Goal: Information Seeking & Learning: Stay updated

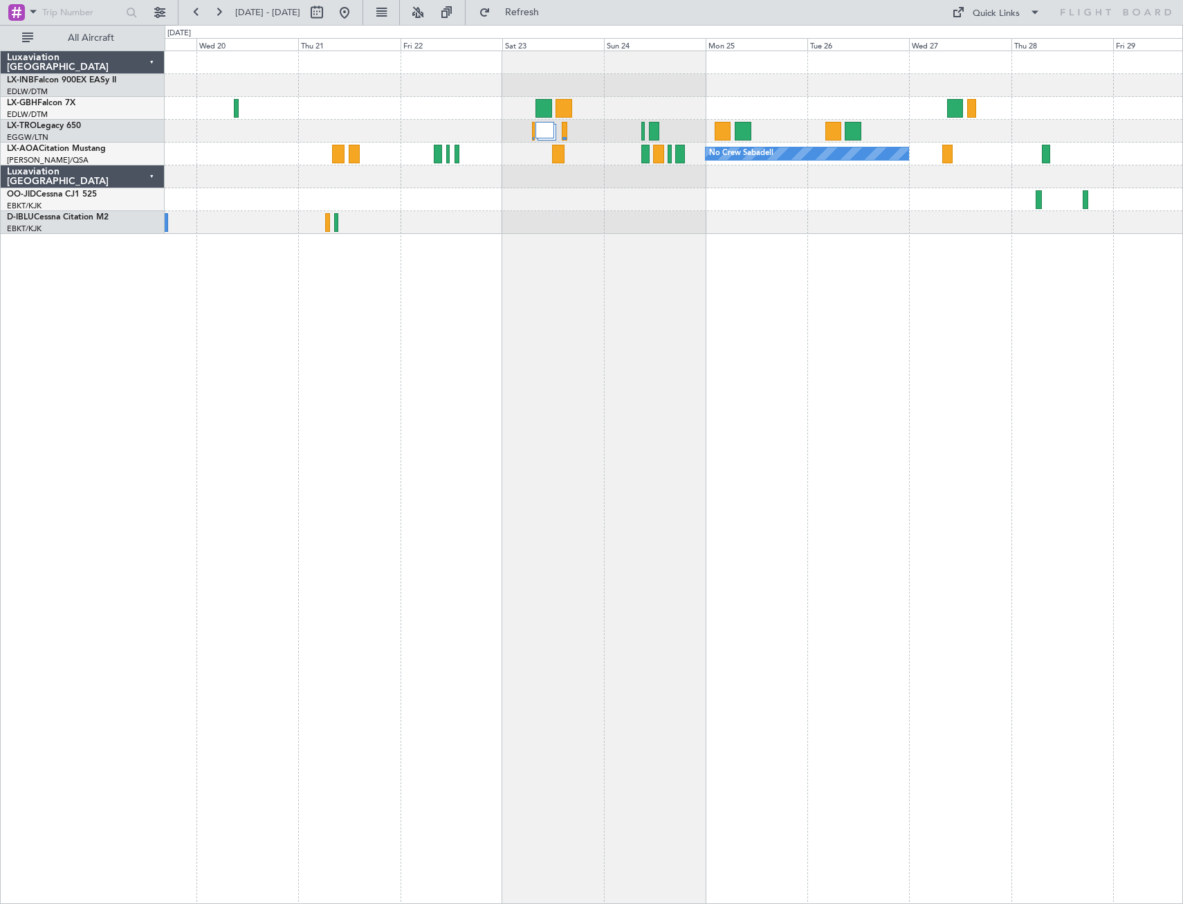
click at [810, 411] on div "No Crew Sabadell No Crew Ostend-[GEOGRAPHIC_DATA] (Ostend)" at bounding box center [674, 477] width 1018 height 853
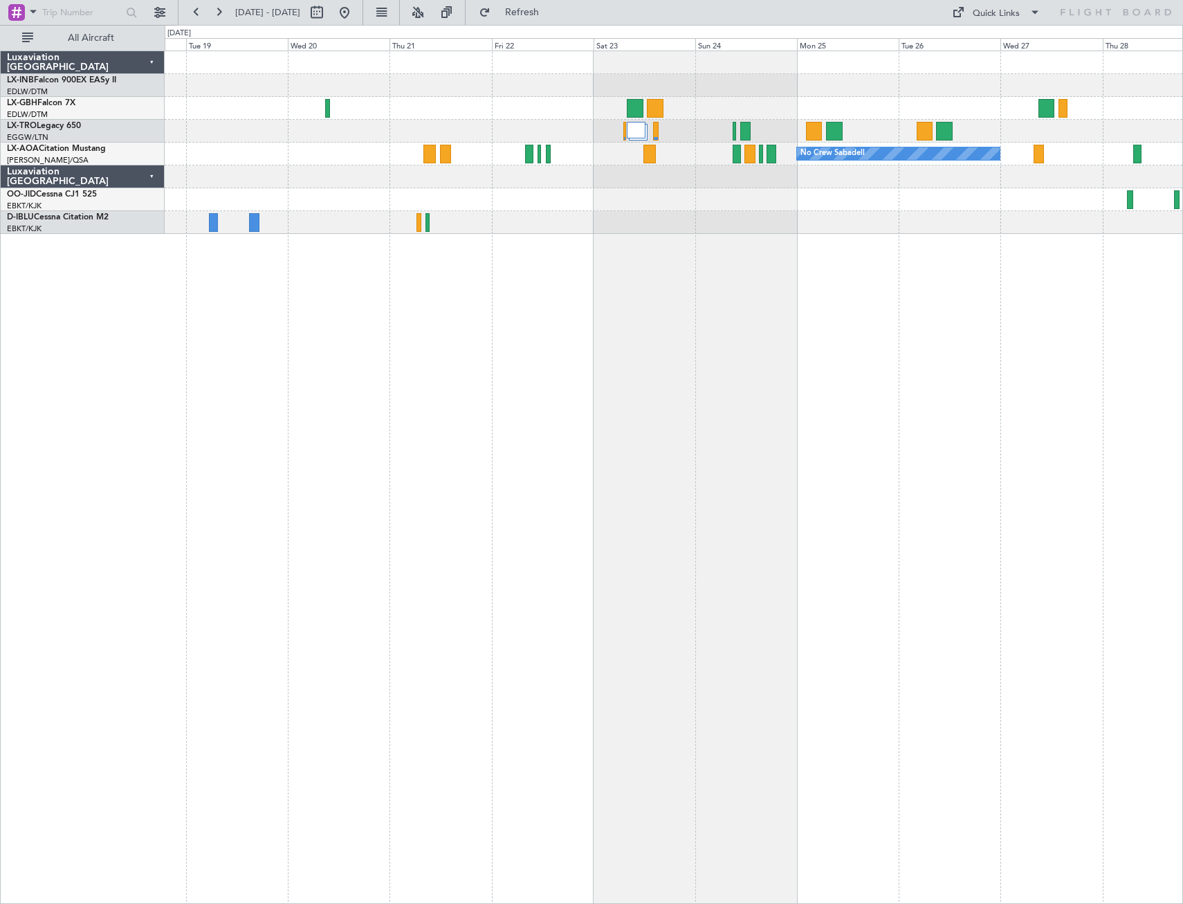
click at [609, 447] on div "No Crew Sabadell No Crew Ostend-[GEOGRAPHIC_DATA] (Ostend)" at bounding box center [674, 477] width 1018 height 853
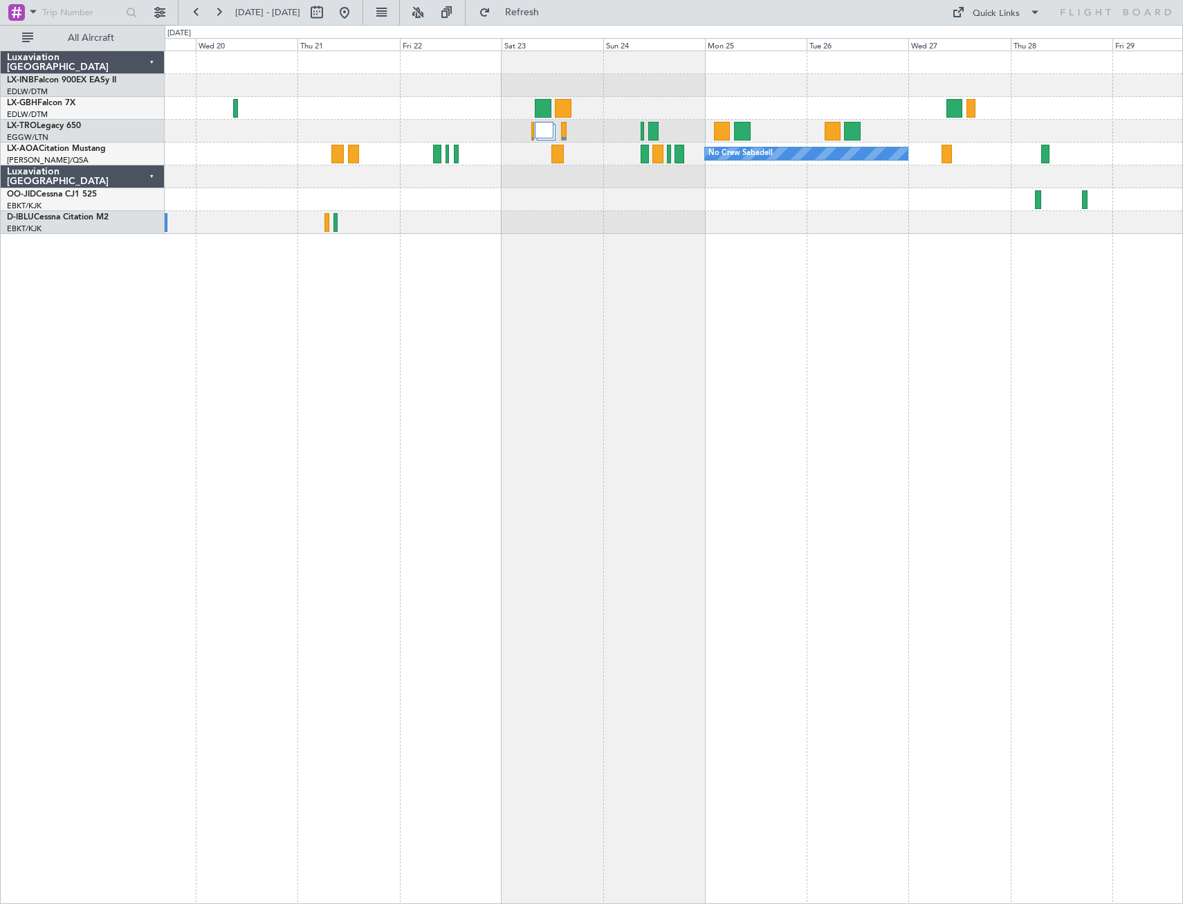
click at [448, 448] on div "No Crew Sabadell No Crew Ostend-[GEOGRAPHIC_DATA] (Ostend)" at bounding box center [674, 477] width 1018 height 853
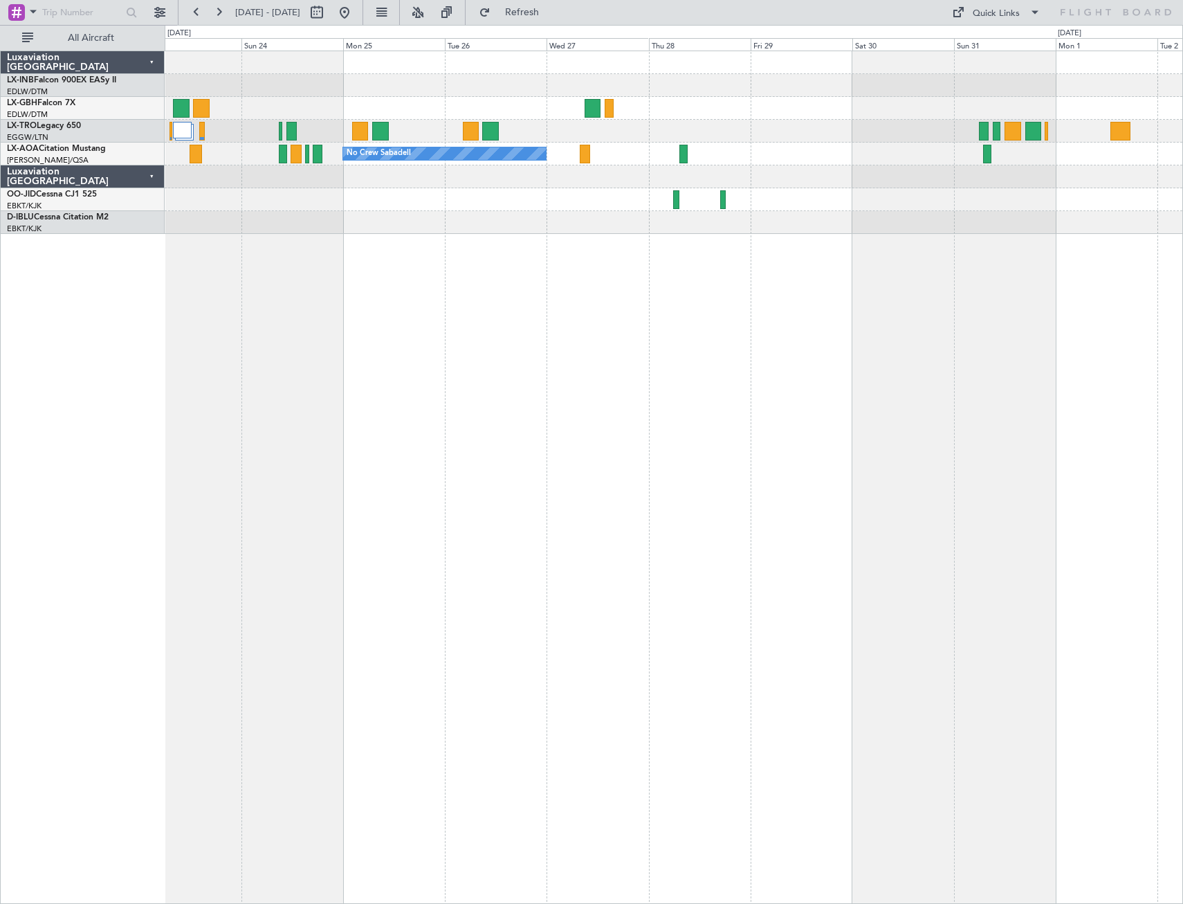
click at [558, 441] on div "No Crew Sabadell" at bounding box center [674, 477] width 1018 height 853
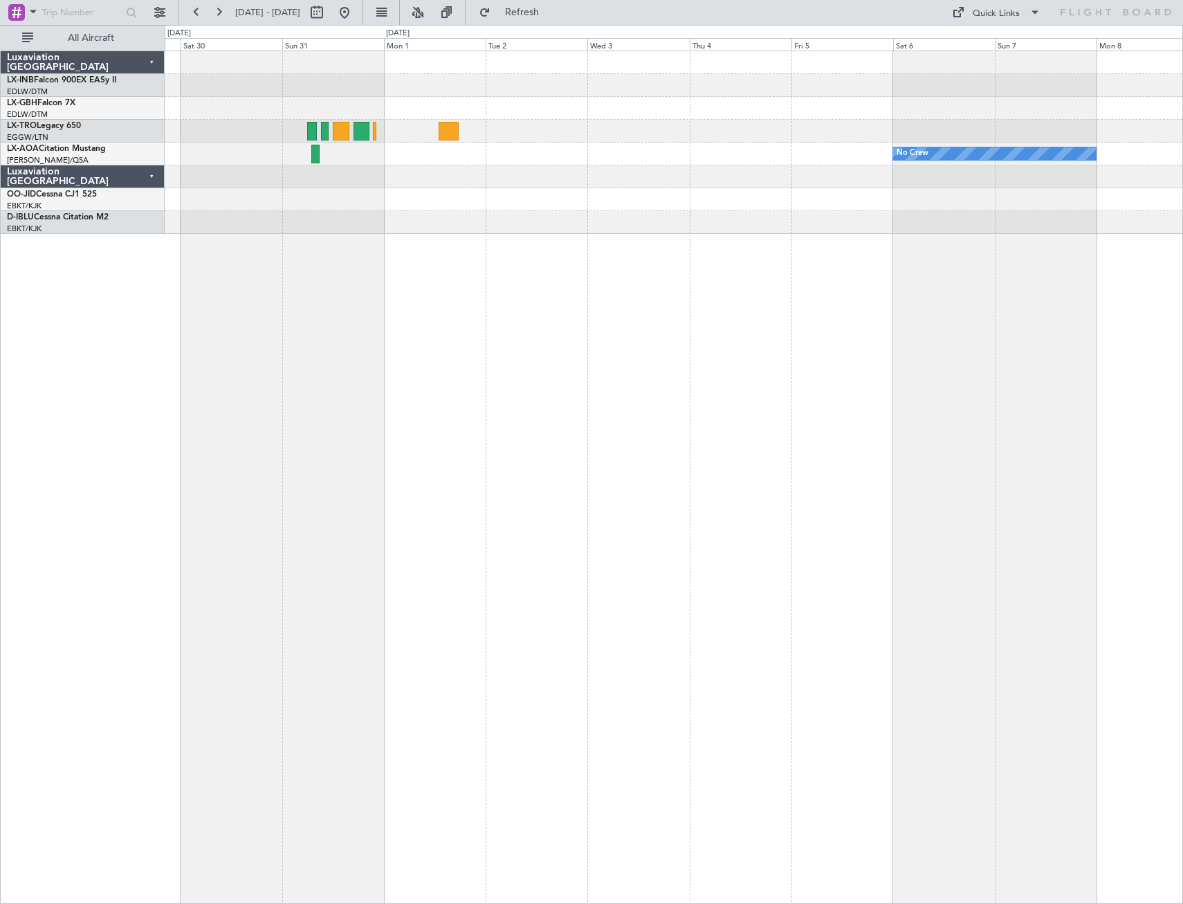
click at [470, 289] on div "No Crew" at bounding box center [674, 477] width 1018 height 853
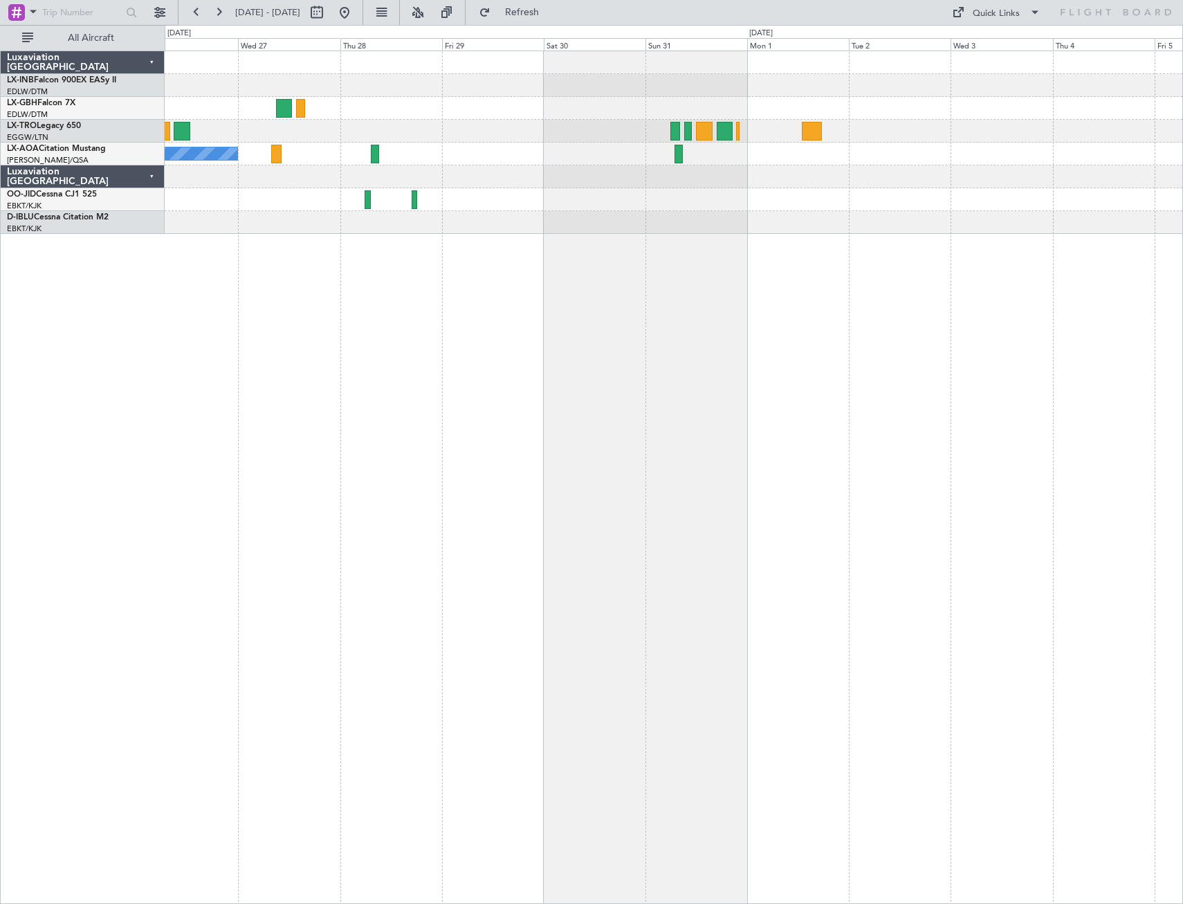
click at [695, 609] on div "No Crew Sabadell No Crew" at bounding box center [674, 477] width 1018 height 853
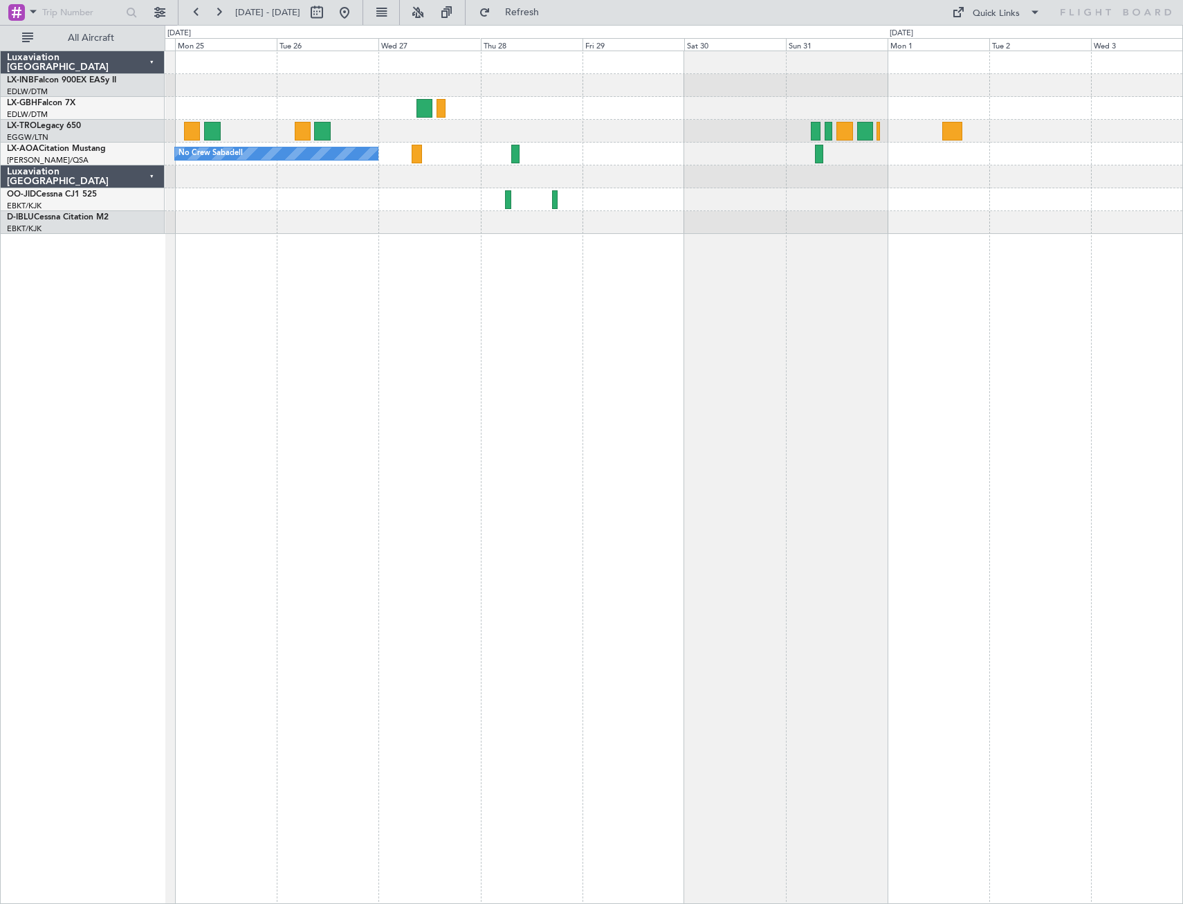
click at [899, 618] on div "No Crew Sabadell No Crew" at bounding box center [674, 477] width 1018 height 853
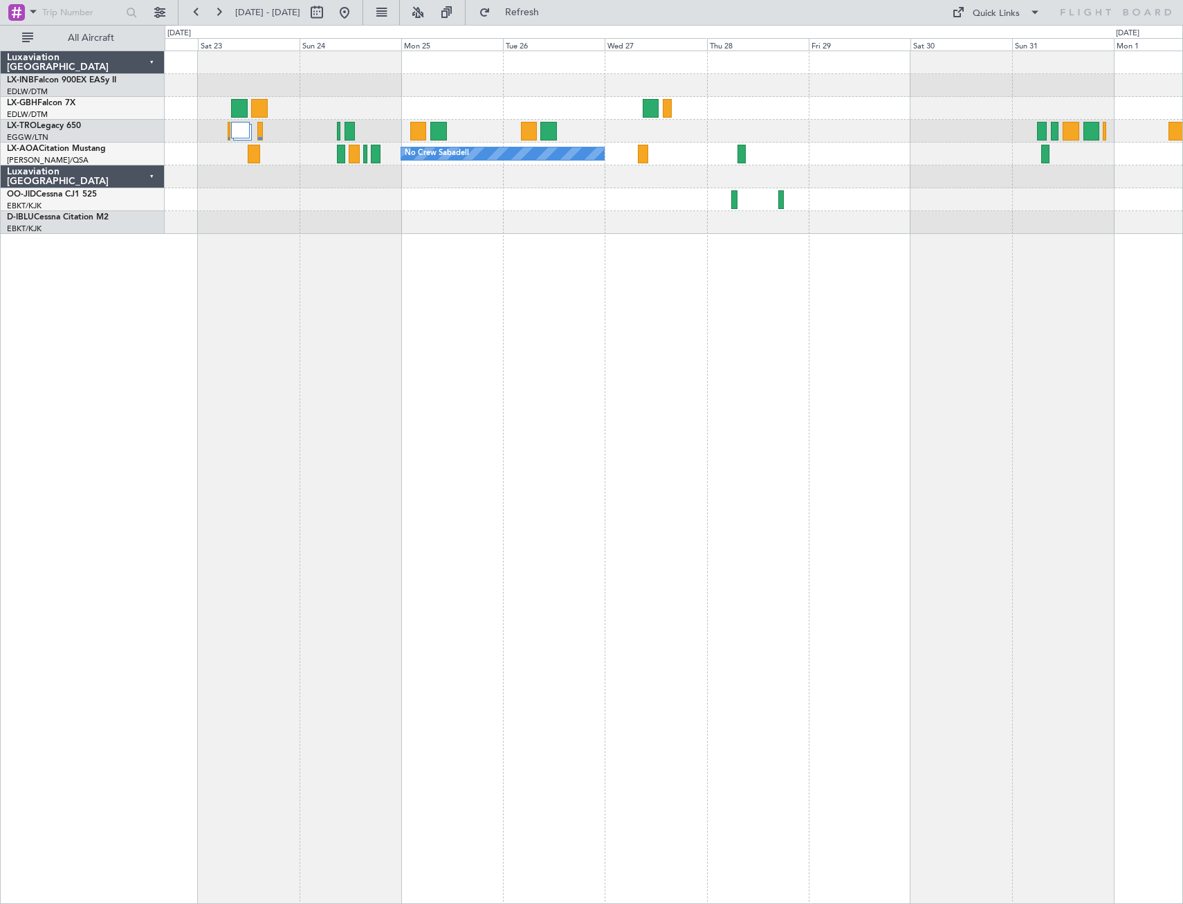
click at [844, 615] on div "No Crew Sabadell" at bounding box center [674, 477] width 1018 height 853
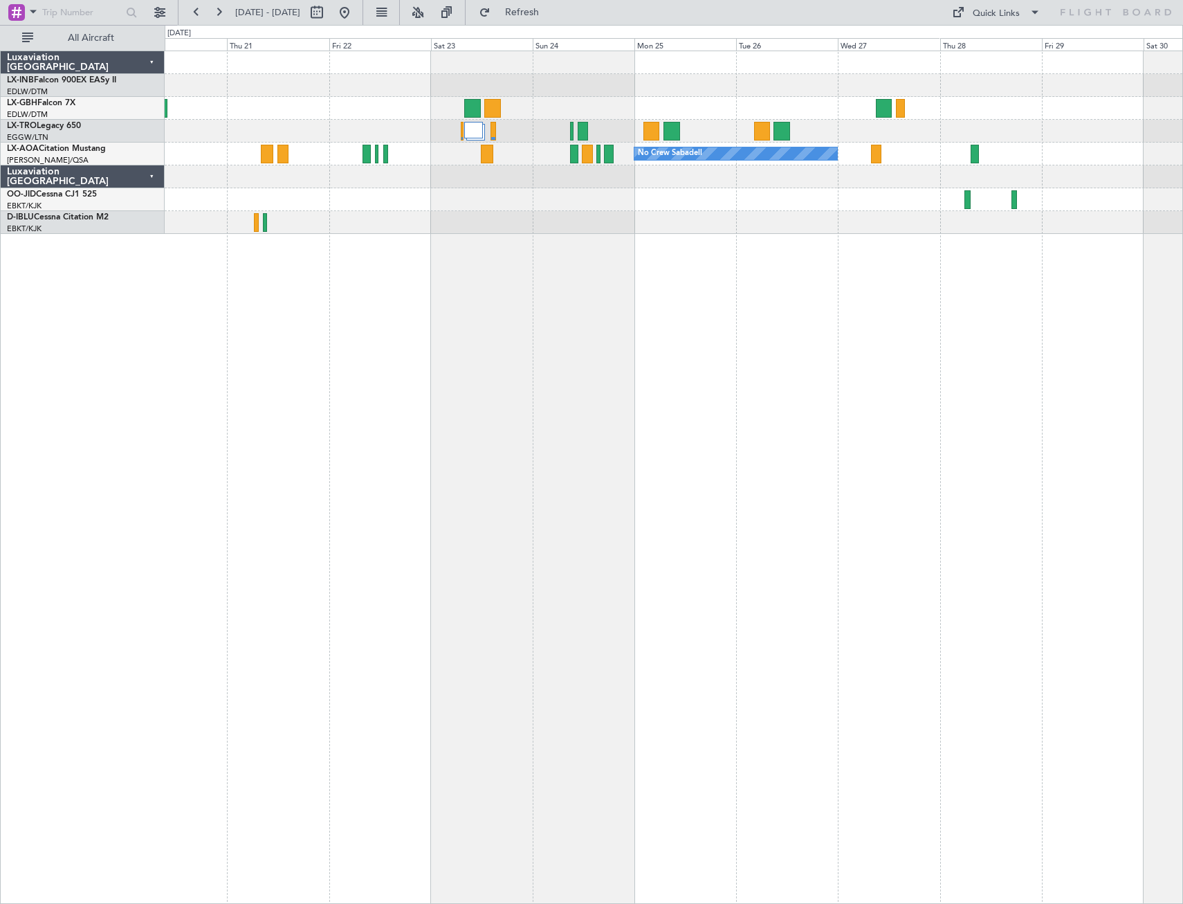
click at [646, 616] on div "No Crew Sabadell" at bounding box center [674, 477] width 1018 height 853
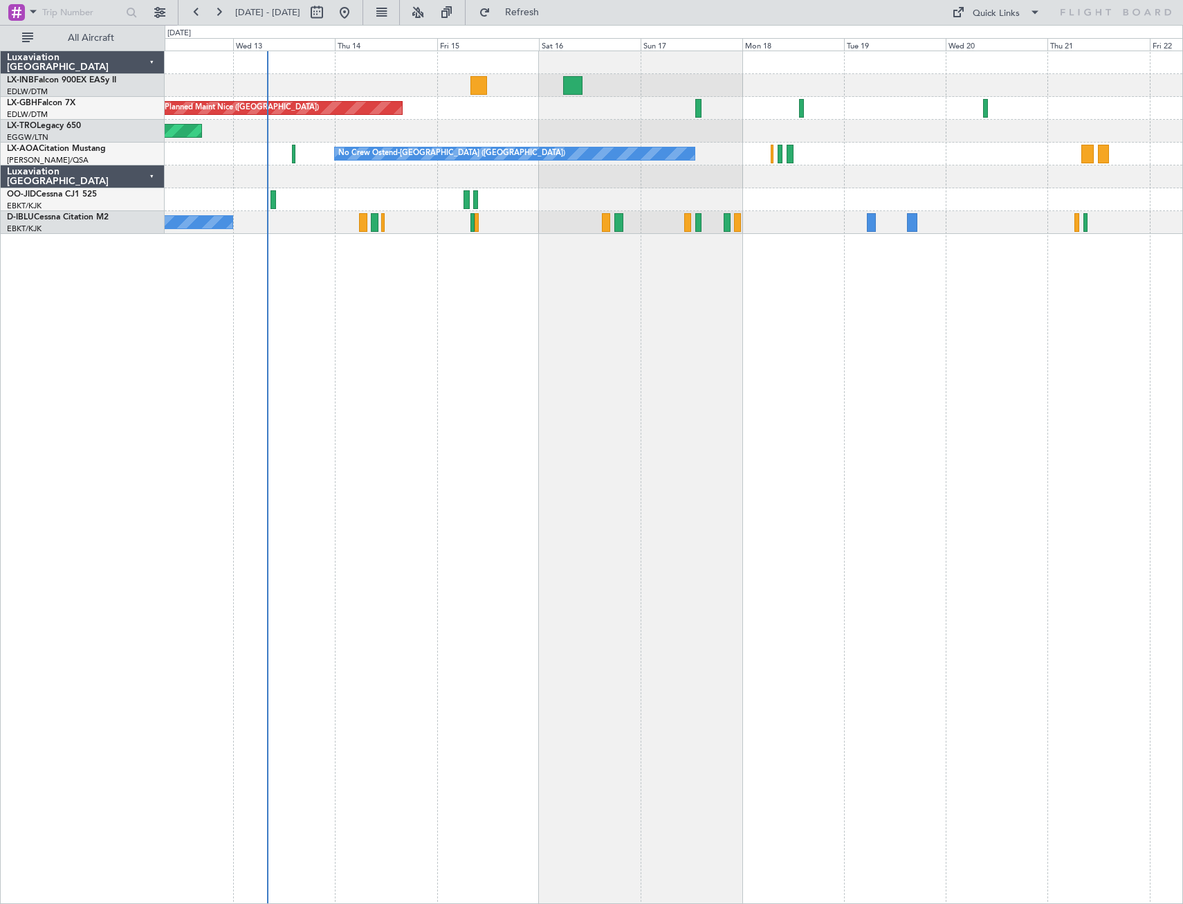
click at [1061, 538] on div "Planned Maint Nice ([GEOGRAPHIC_DATA]) Unplanned Maint [GEOGRAPHIC_DATA] ([GEOG…" at bounding box center [674, 477] width 1018 height 853
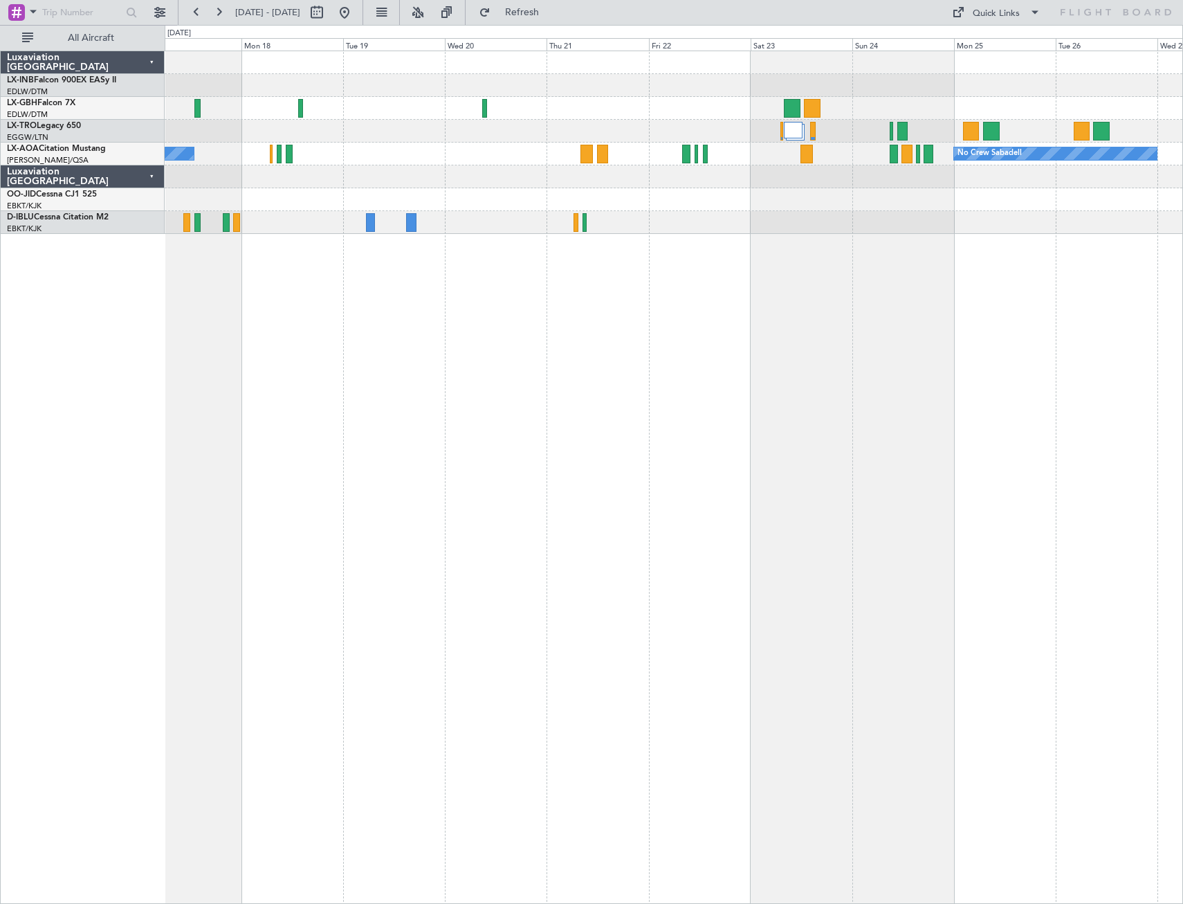
click at [343, 540] on div "No Crew Ostend-[GEOGRAPHIC_DATA] ([GEOGRAPHIC_DATA]) No Crew Sabadell" at bounding box center [674, 477] width 1018 height 853
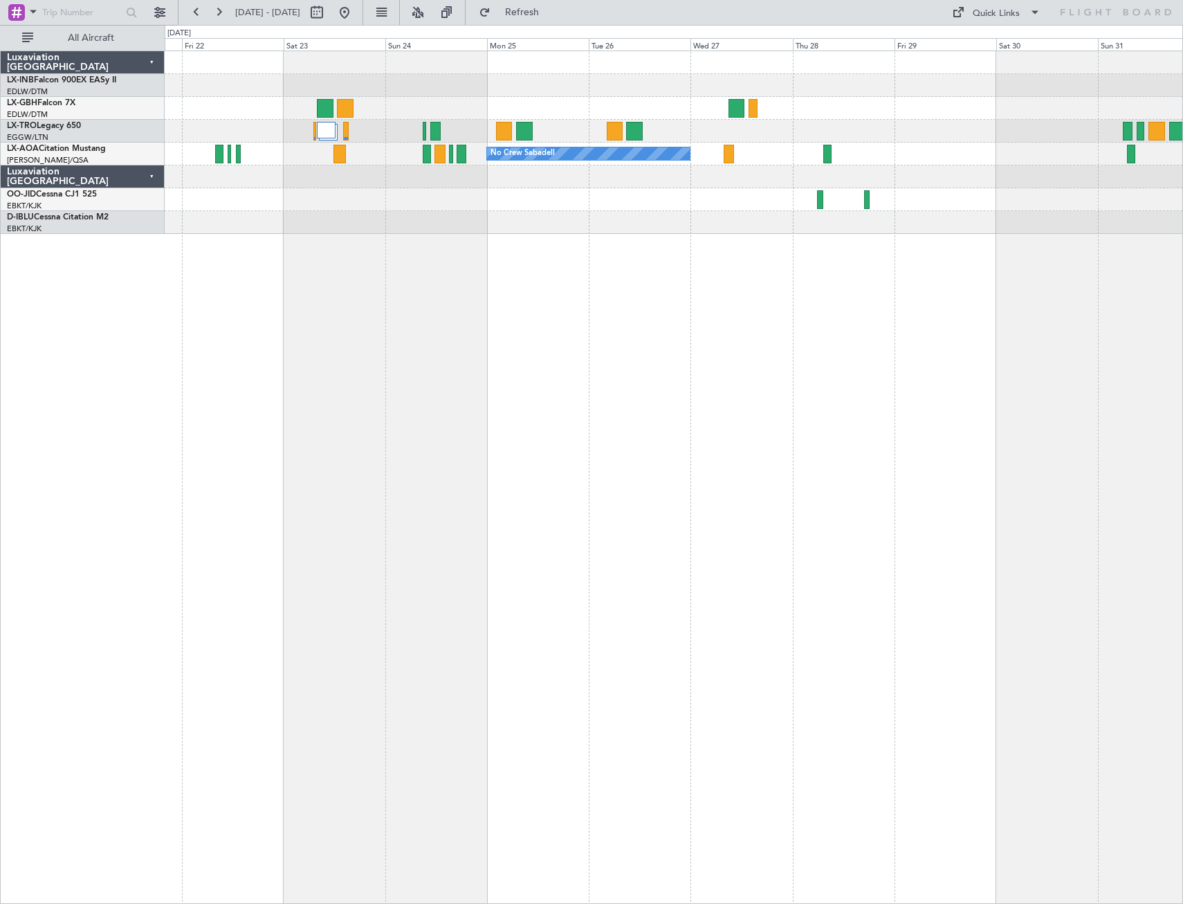
click at [547, 306] on div "No Crew Sabadell" at bounding box center [674, 477] width 1018 height 853
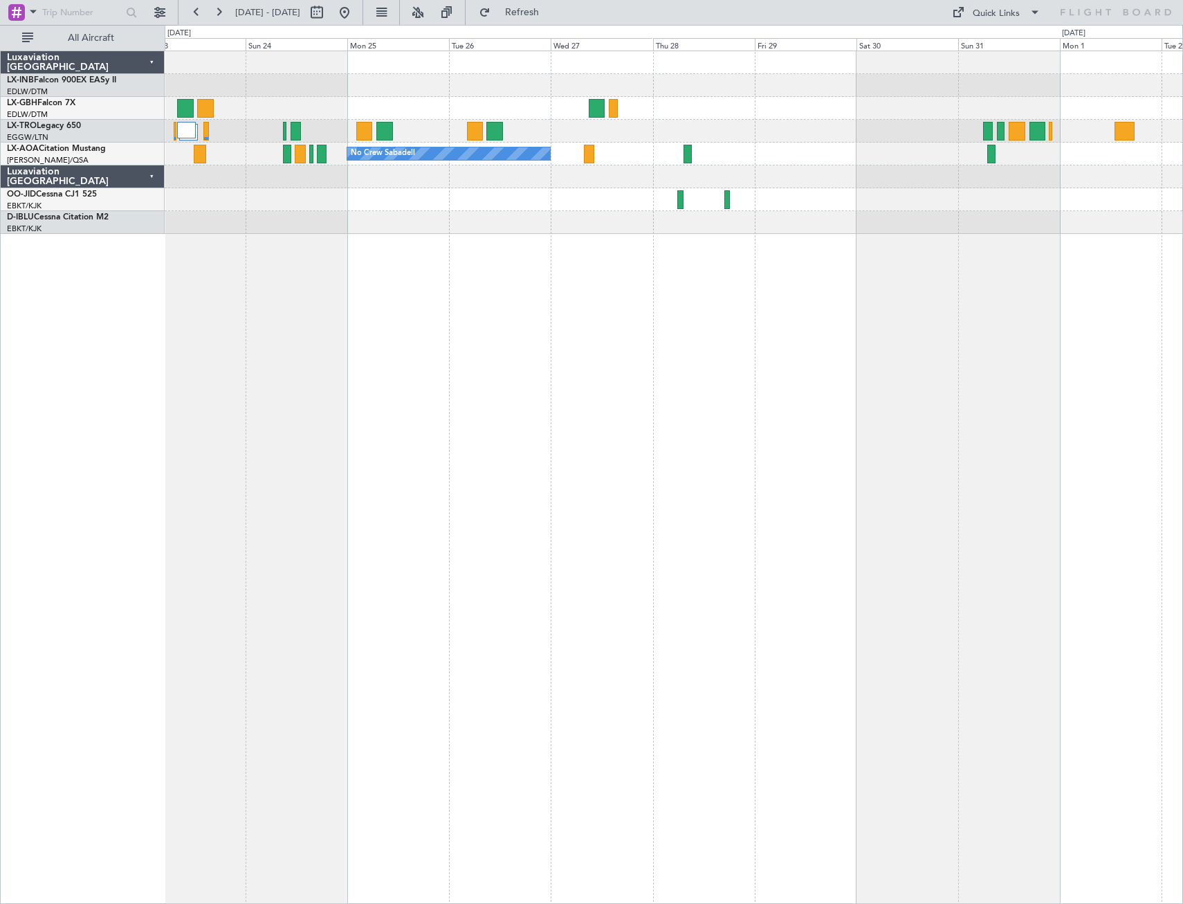
click at [613, 156] on div "No Crew Sabadell" at bounding box center [674, 154] width 1018 height 23
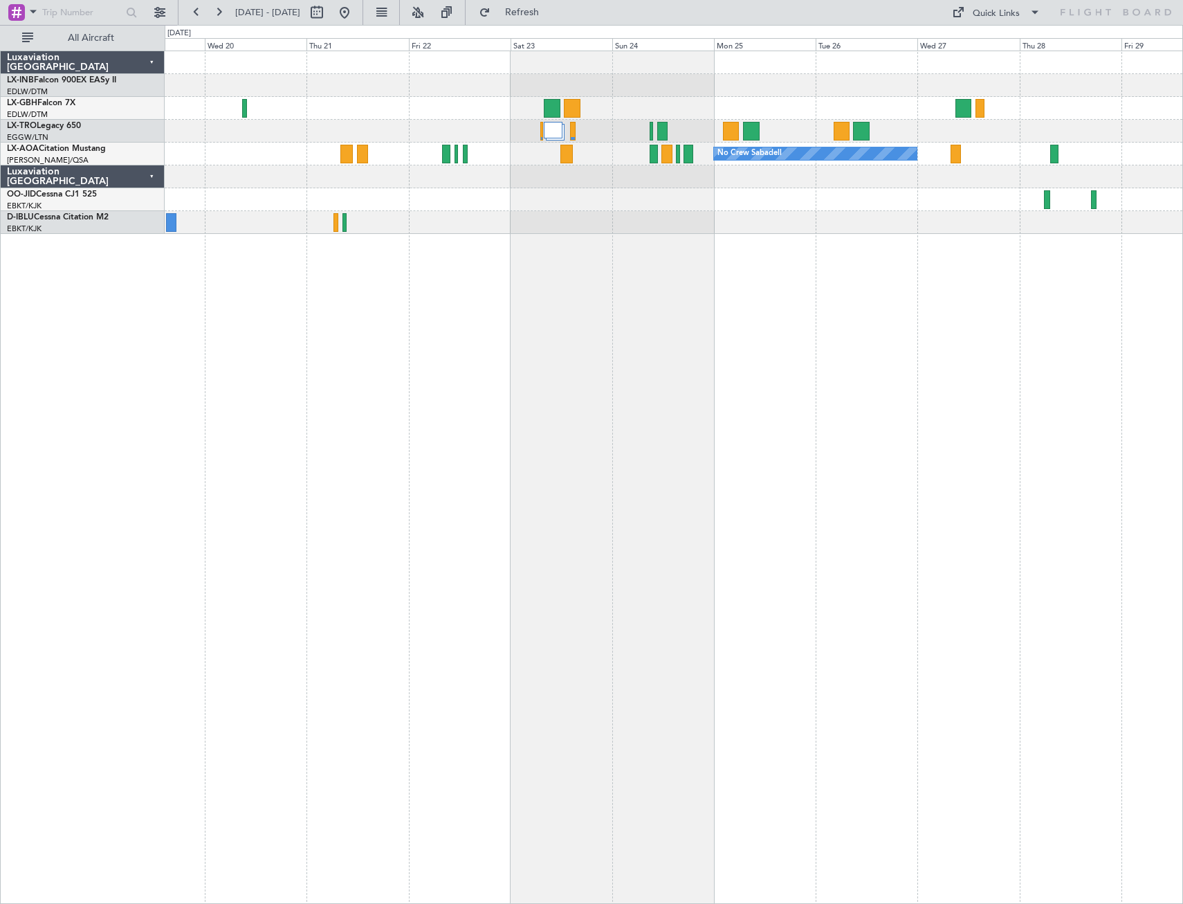
click at [992, 374] on div "No Crew Sabadell No Crew Ostend-[GEOGRAPHIC_DATA] (Ostend)" at bounding box center [674, 477] width 1018 height 853
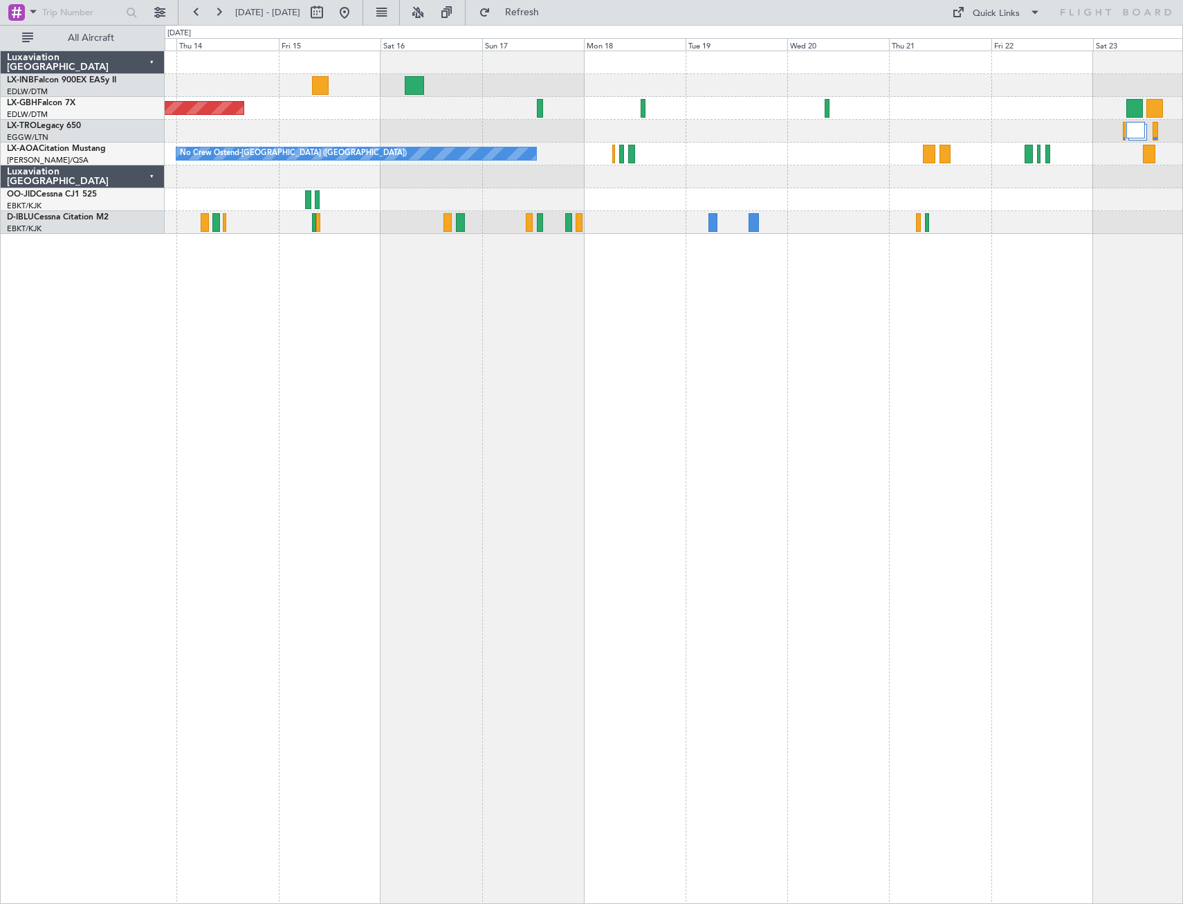
click at [1110, 439] on div "Planned Maint Nice ([GEOGRAPHIC_DATA]) Unplanned Maint [GEOGRAPHIC_DATA] ([GEOG…" at bounding box center [674, 477] width 1018 height 853
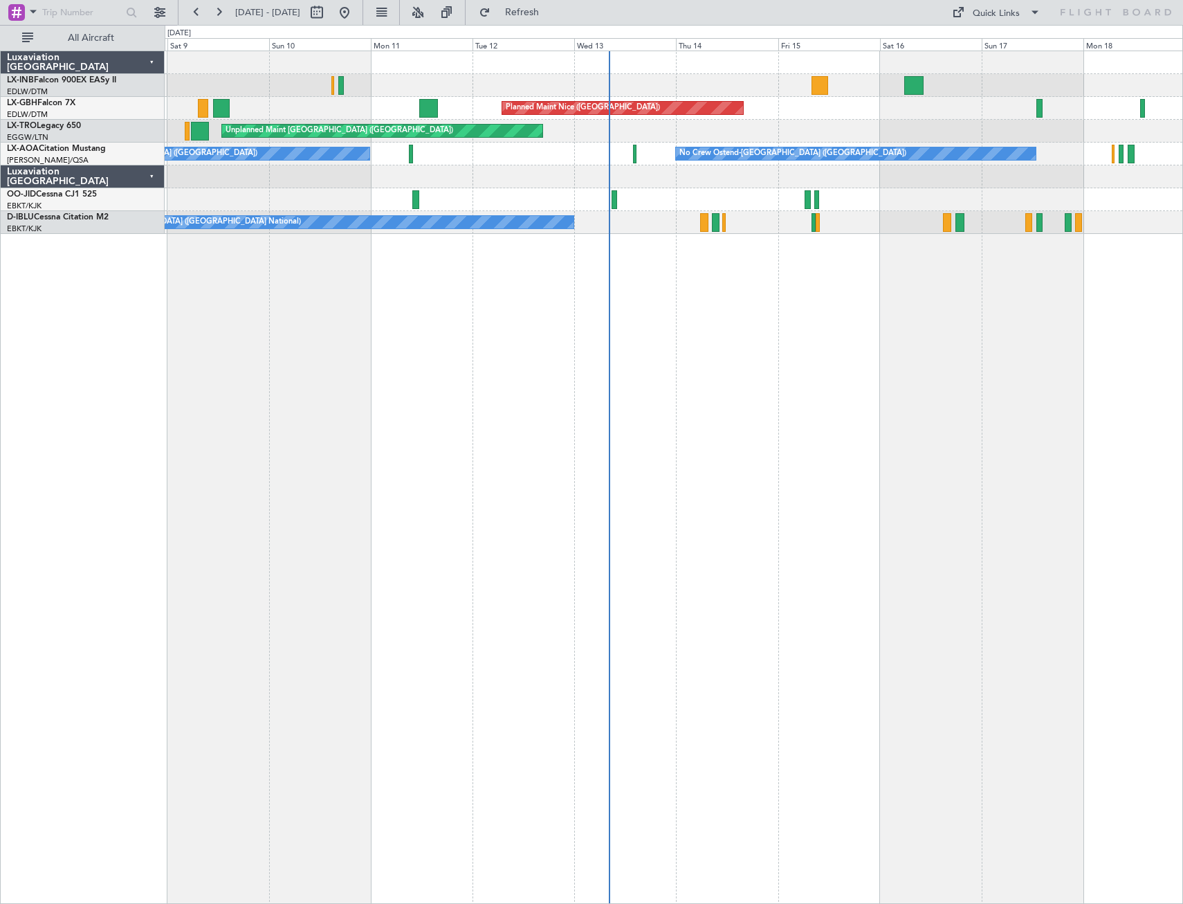
click at [531, 414] on div "Unplanned Maint Nice ([GEOGRAPHIC_DATA]) [GEOGRAPHIC_DATA] ([GEOGRAPHIC_DATA]) …" at bounding box center [674, 477] width 1018 height 853
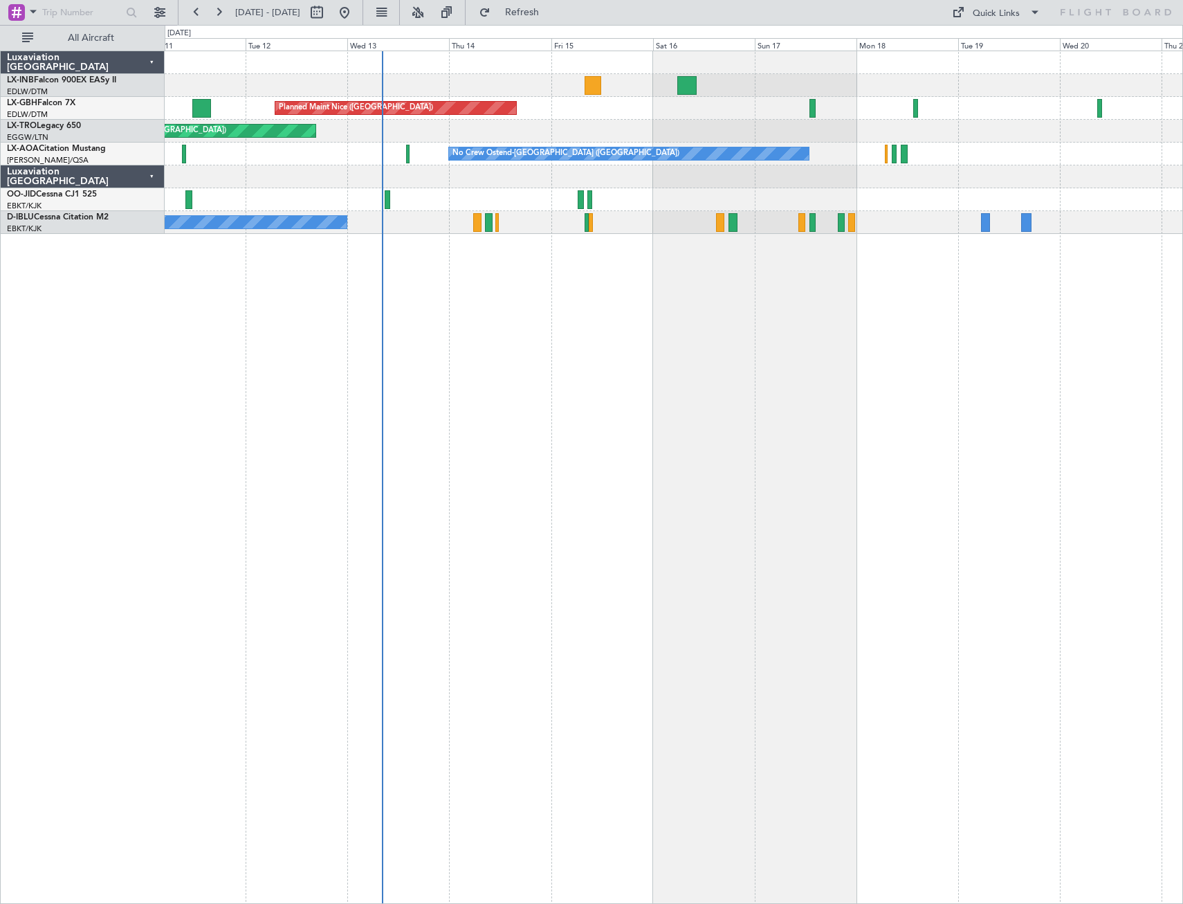
click at [467, 433] on div "Planned Maint Nice ([GEOGRAPHIC_DATA]) Unplanned Maint [GEOGRAPHIC_DATA] ([GEOG…" at bounding box center [674, 477] width 1018 height 853
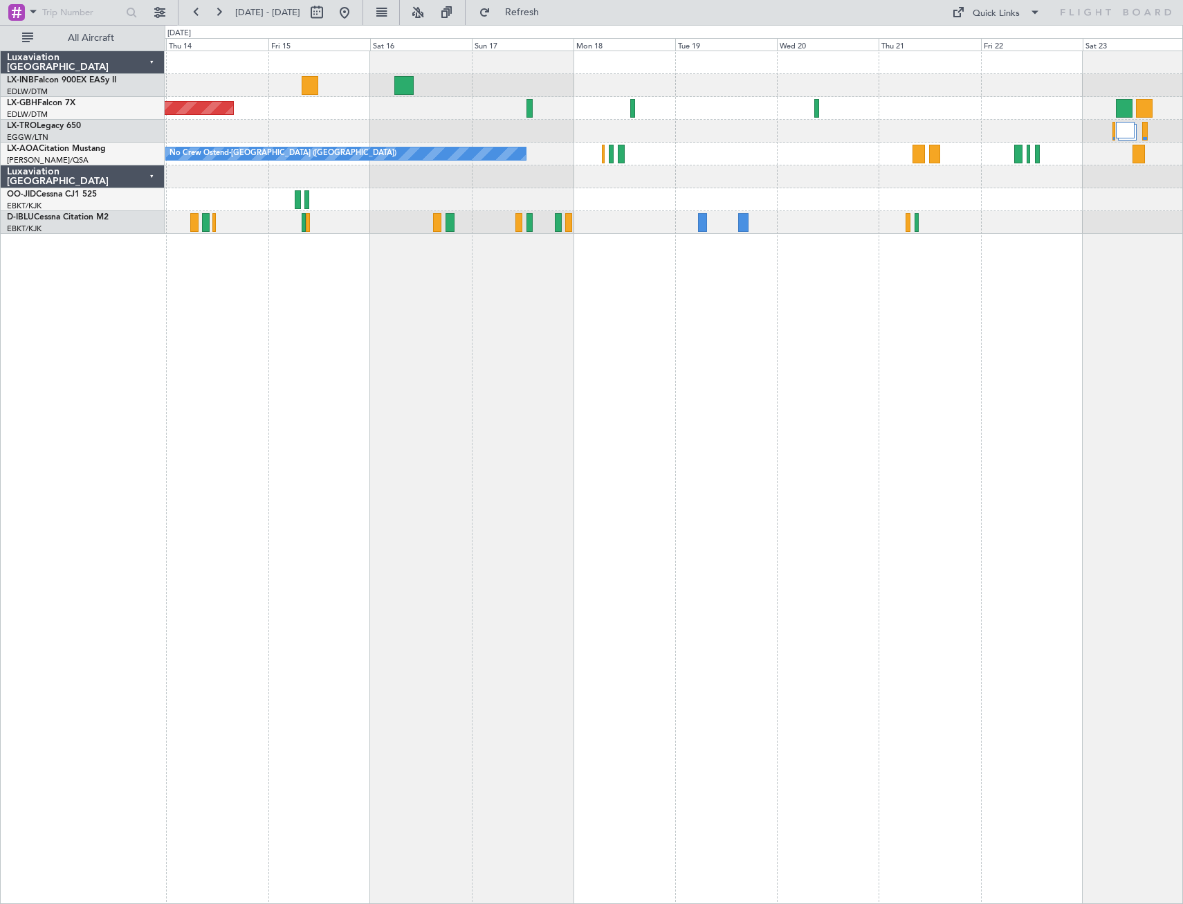
click at [522, 453] on div "Planned Maint Nice ([GEOGRAPHIC_DATA]) Unplanned Maint [GEOGRAPHIC_DATA] ([GEOG…" at bounding box center [674, 477] width 1018 height 853
